Goal: Find specific page/section: Find specific page/section

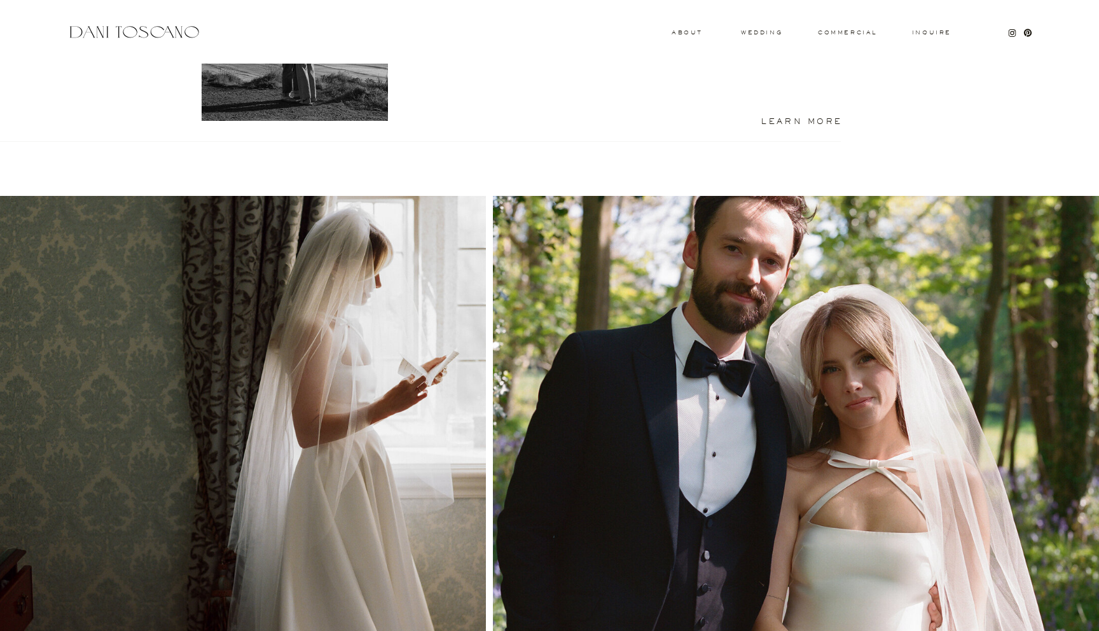
scroll to position [1136, 0]
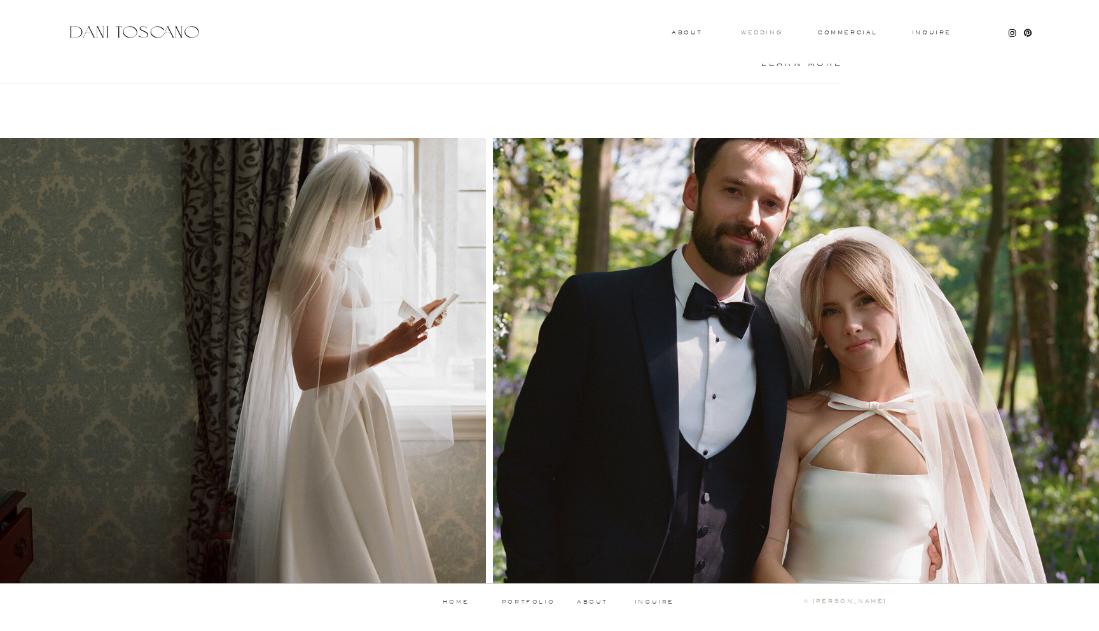
click at [768, 34] on h3 "wedding" at bounding box center [761, 32] width 41 height 4
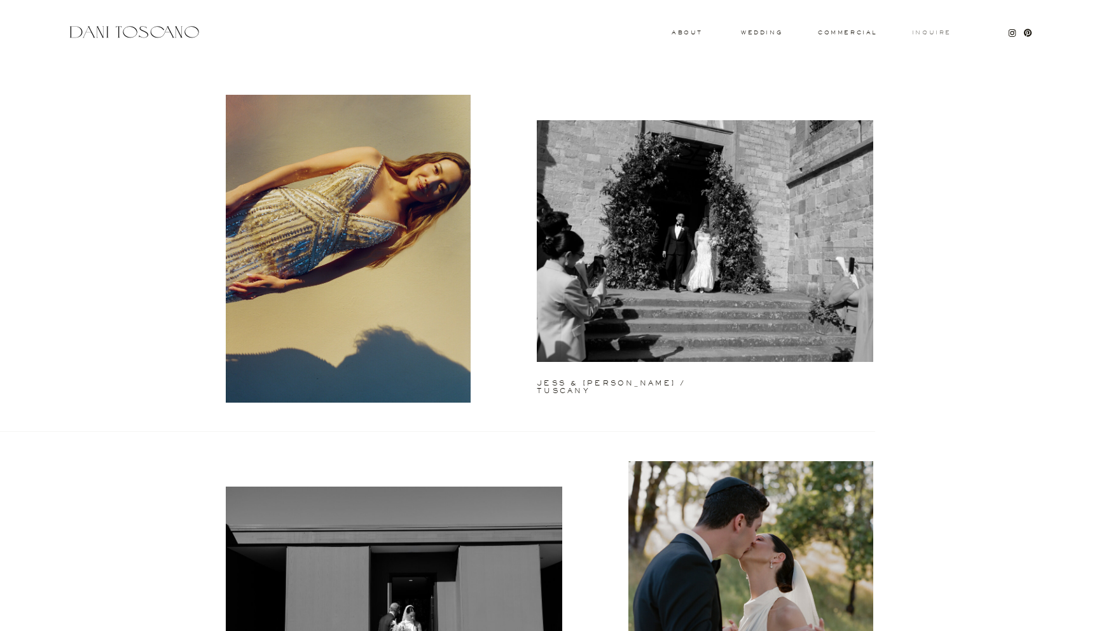
click at [925, 34] on h3 "Inquire" at bounding box center [931, 33] width 41 height 6
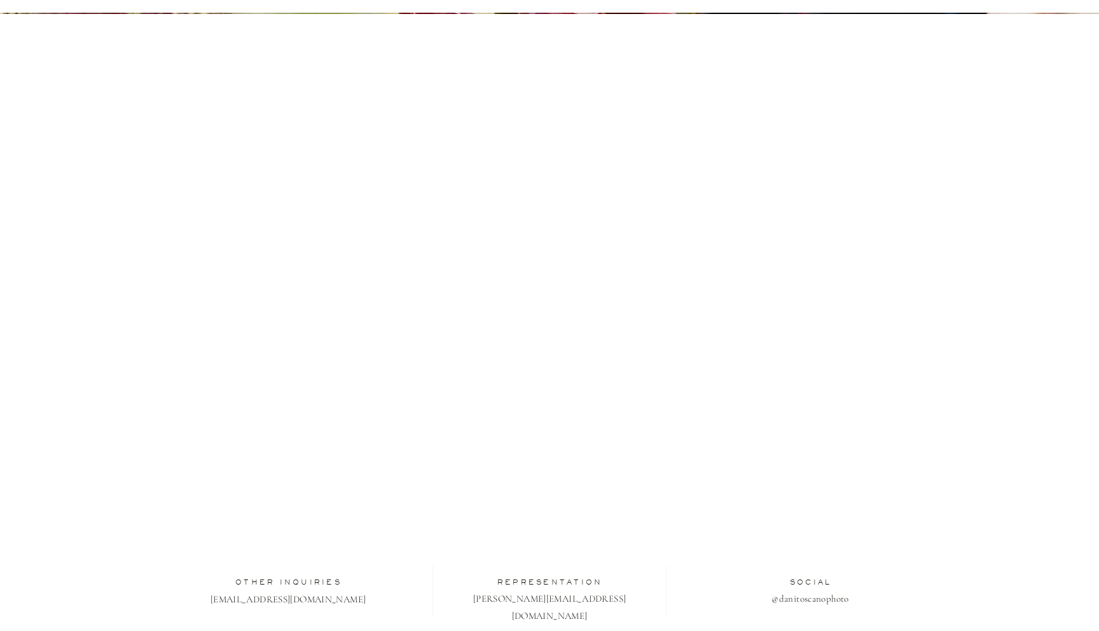
scroll to position [234, 0]
